Goal: Task Accomplishment & Management: Manage account settings

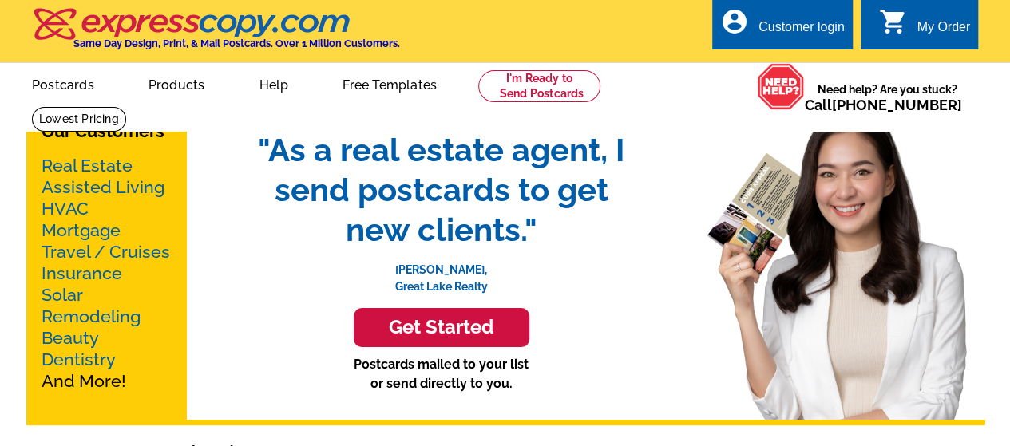
click at [771, 20] on div "Customer login" at bounding box center [801, 31] width 86 height 22
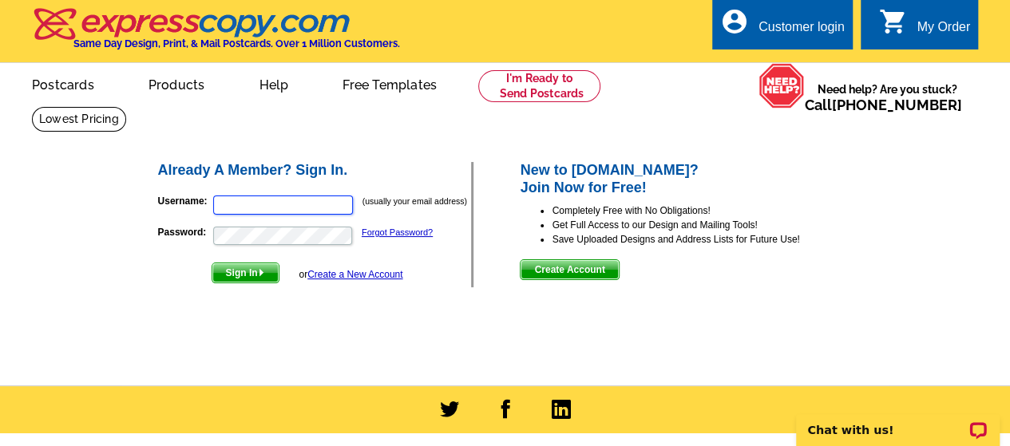
click at [230, 204] on input "Username:" at bounding box center [283, 205] width 140 height 19
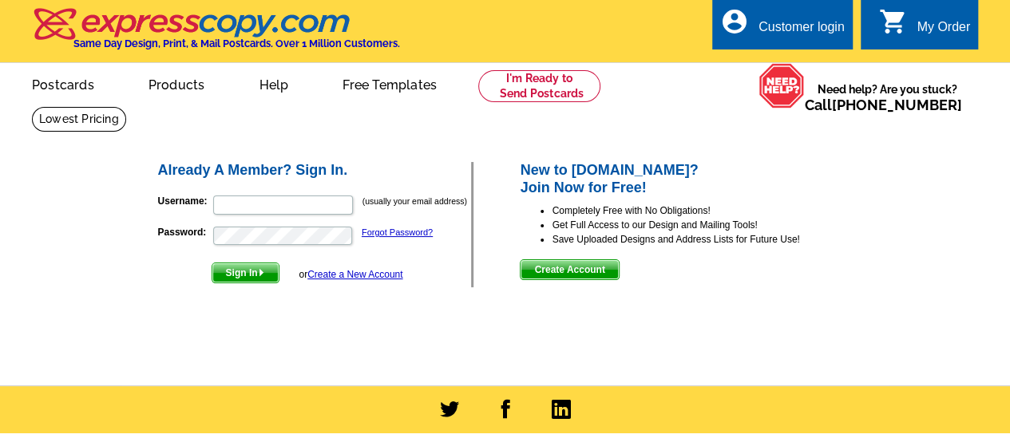
click at [227, 196] on p "Username: (usually your email address)" at bounding box center [315, 205] width 314 height 22
click at [224, 204] on input "Username:" at bounding box center [283, 205] width 140 height 19
type input "fkamrani@fmrealty.com"
click at [212, 263] on button "Sign In" at bounding box center [246, 273] width 68 height 21
